Goal: Navigation & Orientation: Find specific page/section

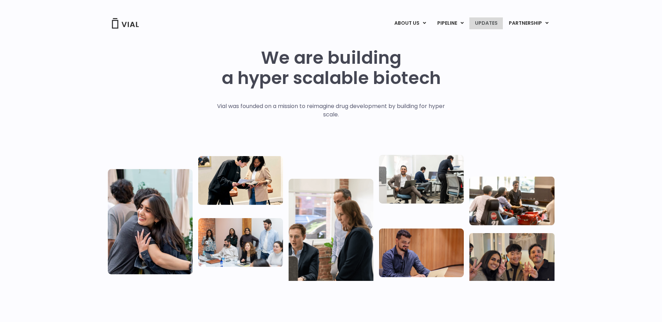
click at [485, 22] on link "UPDATES" at bounding box center [486, 23] width 34 height 12
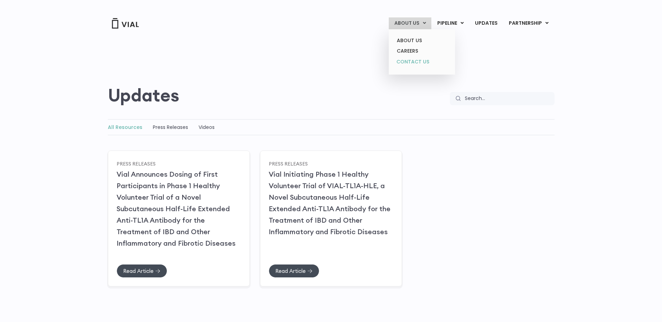
click at [421, 60] on link "CONTACT US" at bounding box center [421, 62] width 61 height 11
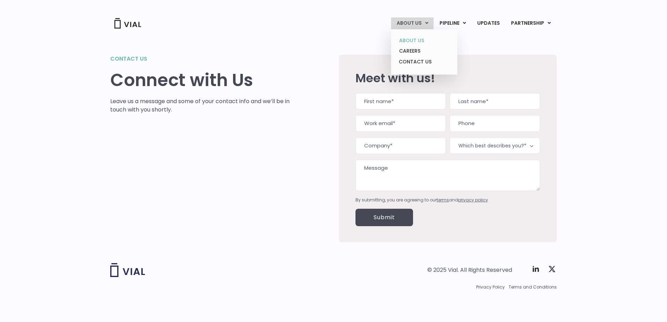
click at [420, 38] on link "ABOUT US" at bounding box center [424, 40] width 61 height 11
